Goal: Navigation & Orientation: Find specific page/section

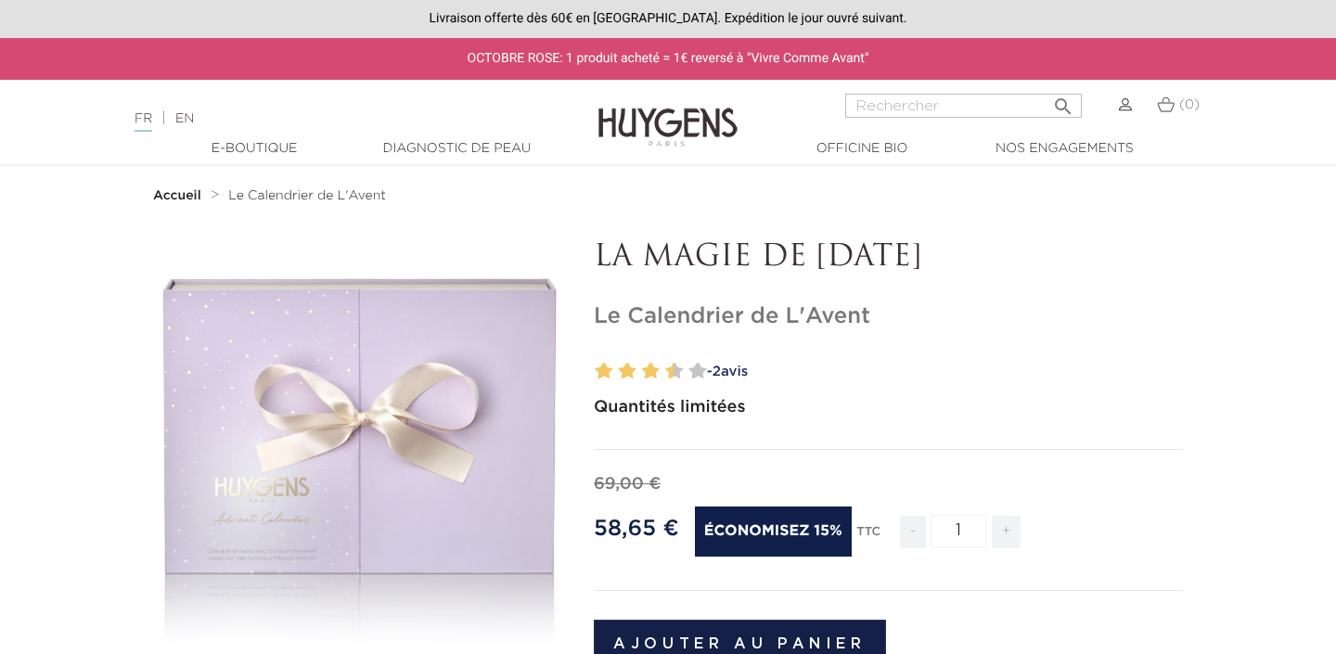
click at [192, 127] on div "FR | EN Français English" at bounding box center [334, 119] width 418 height 22
click at [192, 109] on div "FR | EN Français English" at bounding box center [334, 119] width 418 height 22
click at [187, 116] on link "EN" at bounding box center [184, 118] width 19 height 13
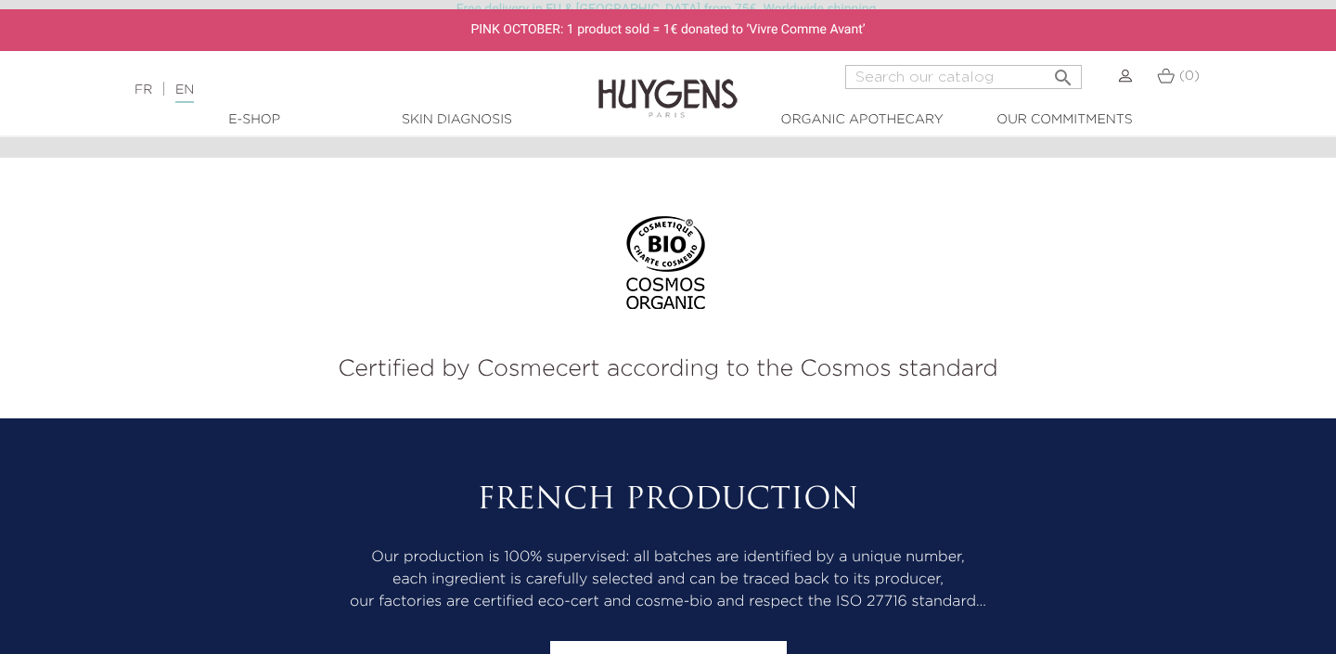
scroll to position [2235, 0]
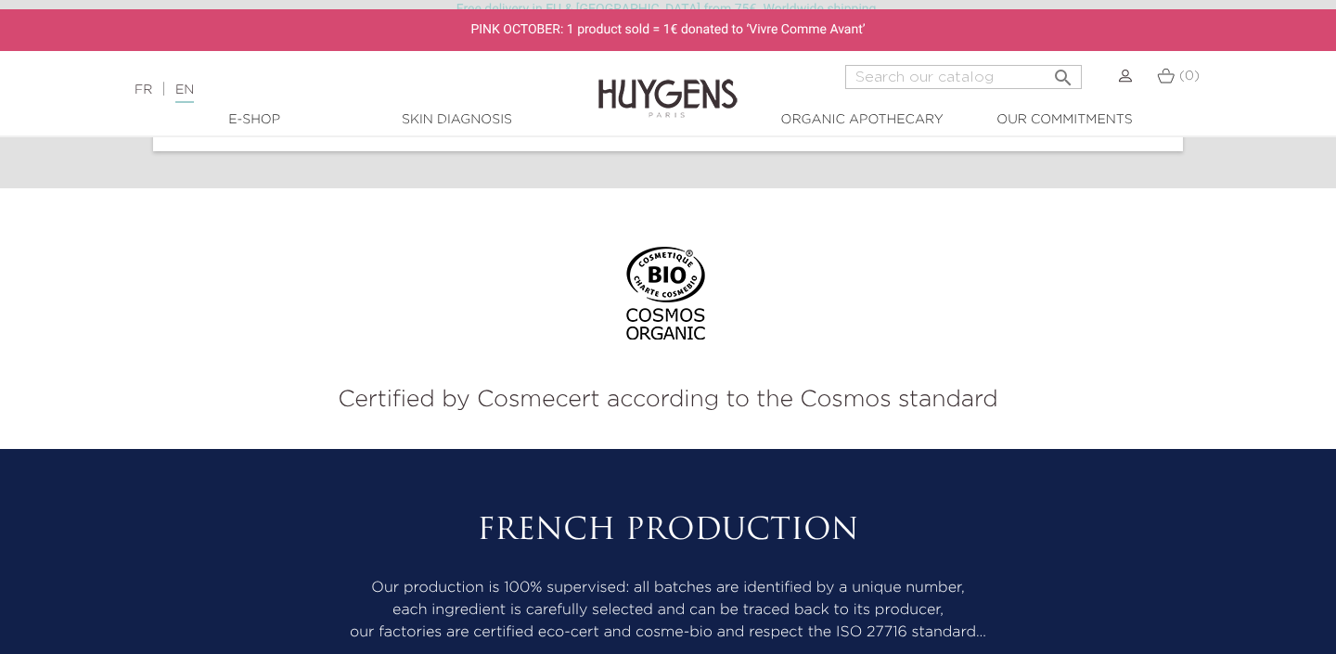
click at [543, 396] on p "Certified by Cosmecert according to the Cosmos standard" at bounding box center [668, 399] width 1308 height 35
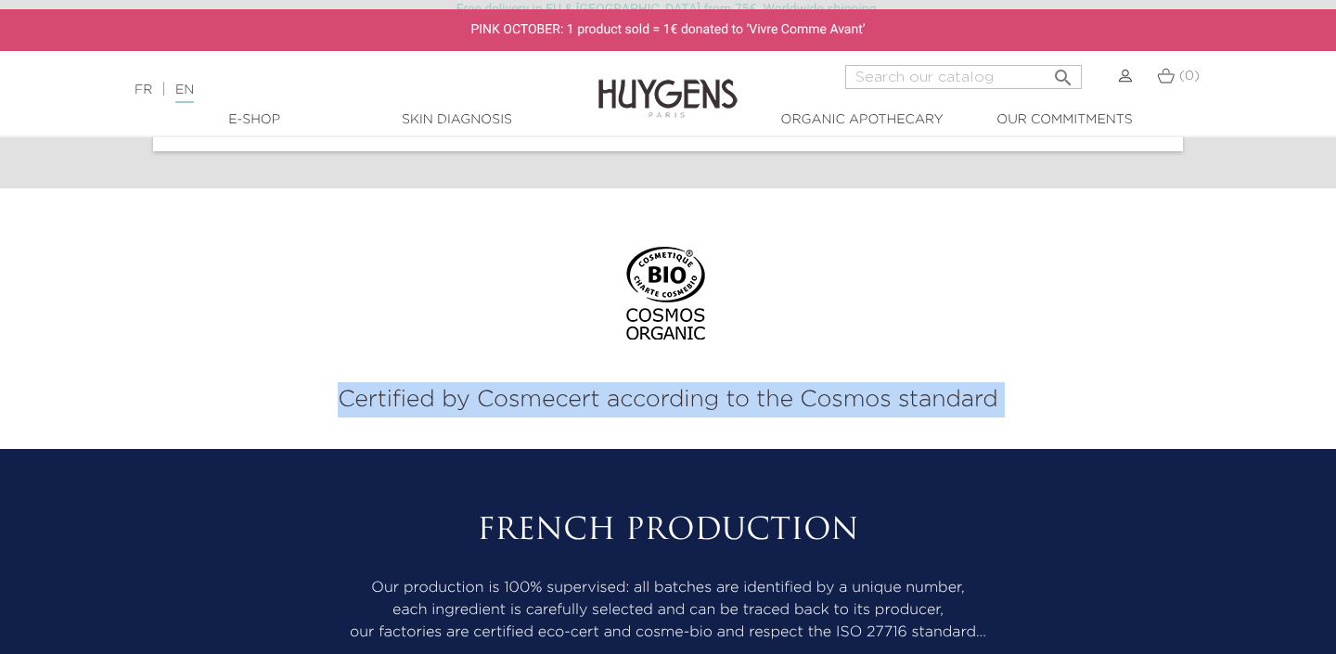
click at [543, 396] on p "Certified by Cosmecert according to the Cosmos standard" at bounding box center [668, 399] width 1308 height 35
copy div "Certified by Cosmecert according to the Cosmos standard"
